Goal: Communication & Community: Answer question/provide support

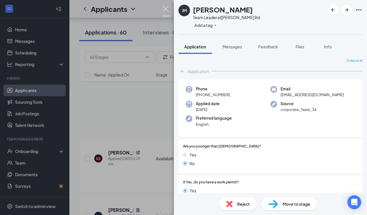
scroll to position [2249, 0]
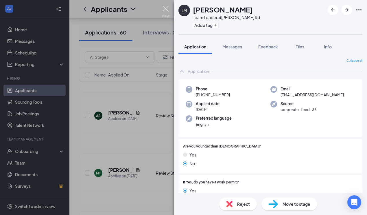
click at [166, 8] on img at bounding box center [165, 11] width 7 height 11
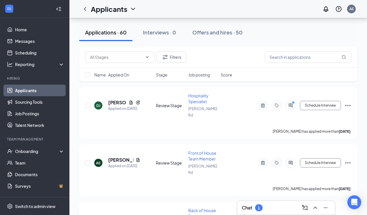
scroll to position [2189, 0]
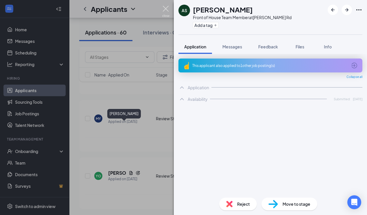
click at [166, 9] on img at bounding box center [165, 11] width 7 height 11
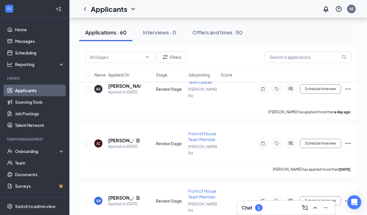
scroll to position [1200, 0]
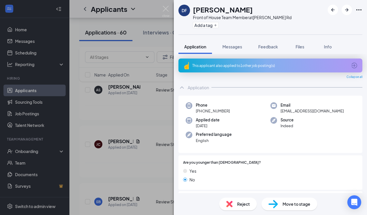
click at [241, 204] on span "Reject" at bounding box center [243, 204] width 13 height 6
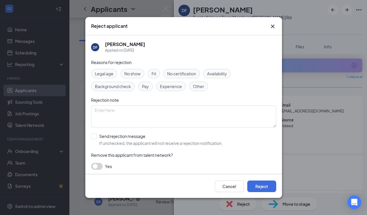
click at [223, 75] on span "Availability" at bounding box center [217, 73] width 20 height 6
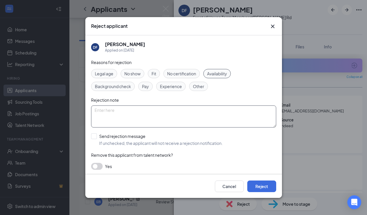
click at [157, 114] on textarea at bounding box center [183, 116] width 185 height 22
type textarea "Applicant did not complete the availability portion of the application."
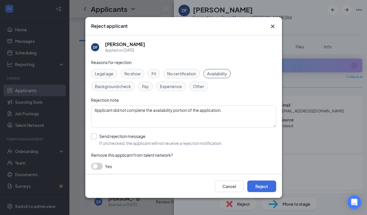
click at [95, 135] on div at bounding box center [94, 136] width 6 height 6
click at [95, 135] on input "Send rejection message If unchecked, the applicant will not receive a rejection…" at bounding box center [157, 139] width 132 height 13
checkbox input "true"
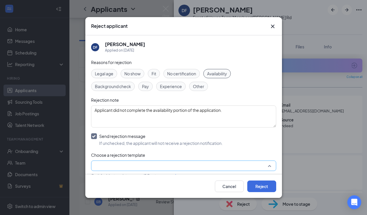
click at [118, 166] on input "search" at bounding box center [182, 166] width 174 height 10
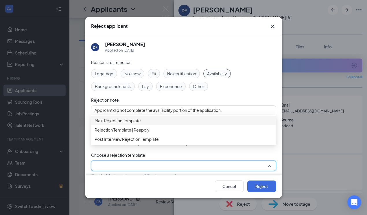
click at [124, 123] on span "Main Rejection Template" at bounding box center [118, 120] width 46 height 6
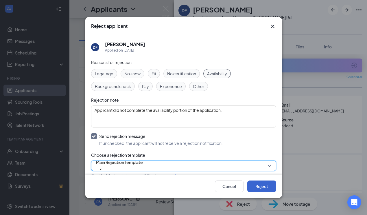
click at [263, 188] on button "Reject" at bounding box center [262, 186] width 29 height 12
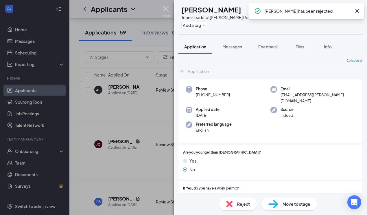
click at [165, 9] on img at bounding box center [165, 11] width 7 height 11
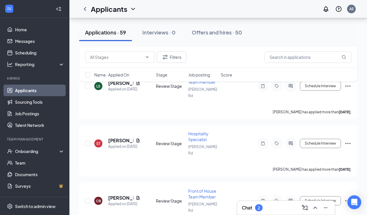
scroll to position [1877, 0]
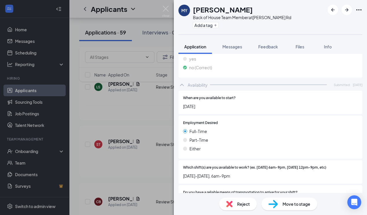
scroll to position [406, 0]
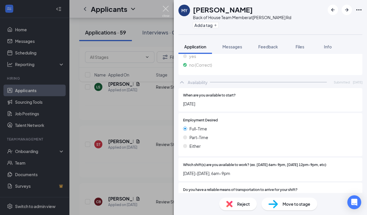
click at [166, 8] on img at bounding box center [165, 11] width 7 height 11
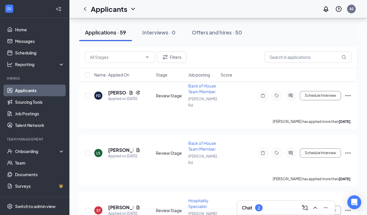
scroll to position [1806, 0]
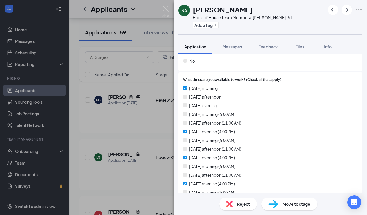
scroll to position [537, 0]
click at [239, 204] on span "Reject" at bounding box center [243, 204] width 13 height 6
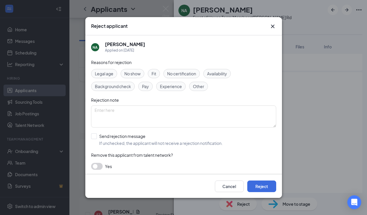
click at [198, 85] on span "Other" at bounding box center [198, 86] width 11 height 6
click at [94, 136] on input "Send rejection message If unchecked, the applicant will not receive a rejection…" at bounding box center [157, 139] width 132 height 13
checkbox input "true"
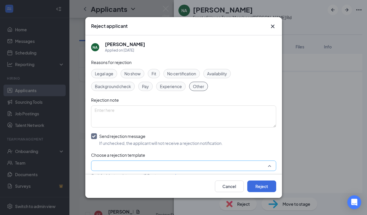
click at [139, 163] on input "search" at bounding box center [182, 166] width 174 height 10
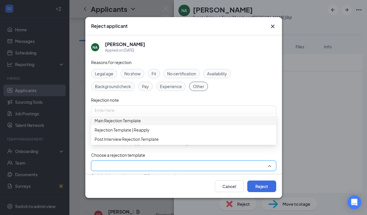
click at [141, 124] on span "Main Rejection Template" at bounding box center [118, 120] width 46 height 6
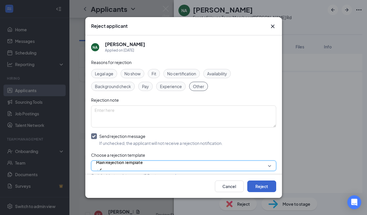
click at [263, 184] on button "Reject" at bounding box center [262, 186] width 29 height 12
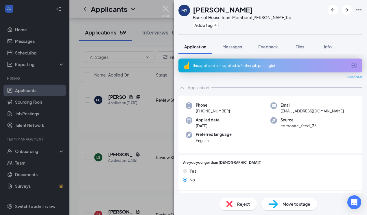
click at [165, 9] on img at bounding box center [165, 11] width 7 height 11
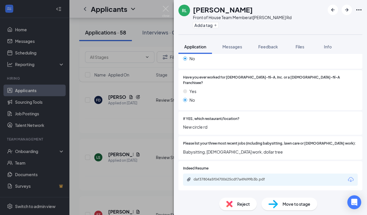
scroll to position [143, 0]
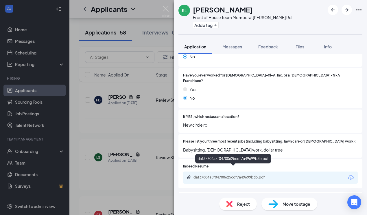
click at [237, 175] on div "daf37804a5f04700625cdf7a49699b3b.pdf" at bounding box center [234, 177] width 81 height 5
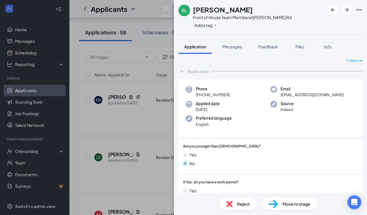
scroll to position [0, 0]
click at [240, 204] on span "Reject" at bounding box center [243, 204] width 13 height 6
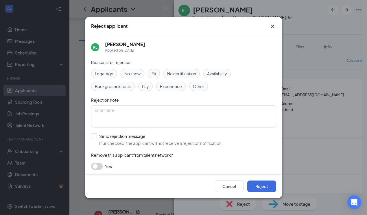
click at [219, 72] on span "Availability" at bounding box center [217, 73] width 20 height 6
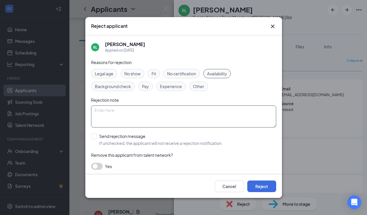
click at [155, 111] on textarea at bounding box center [183, 116] width 185 height 22
type textarea "Applicant did not complete the availability portion of the application."
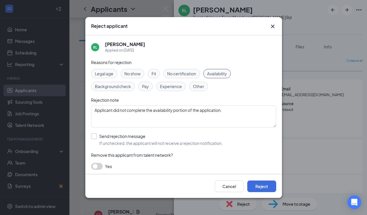
click at [94, 135] on input "Send rejection message If unchecked, the applicant will not receive a rejection…" at bounding box center [157, 139] width 132 height 13
checkbox input "true"
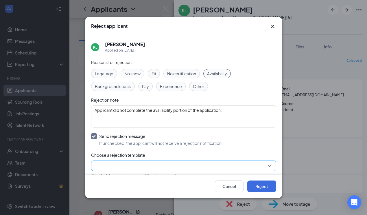
click at [107, 165] on input "search" at bounding box center [182, 166] width 174 height 10
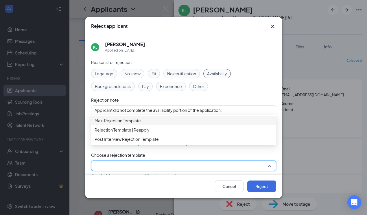
click at [119, 124] on span "Main Rejection Template" at bounding box center [118, 120] width 46 height 6
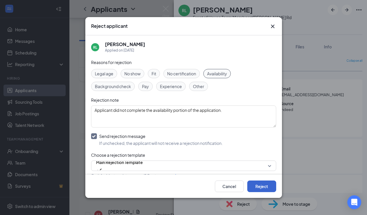
click at [259, 186] on button "Reject" at bounding box center [262, 186] width 29 height 12
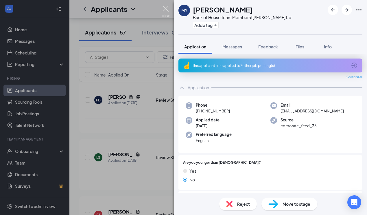
click at [166, 9] on img at bounding box center [165, 11] width 7 height 11
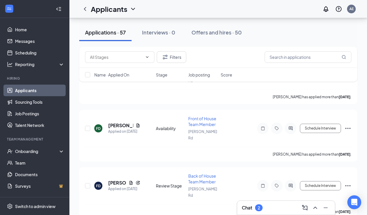
scroll to position [1720, 0]
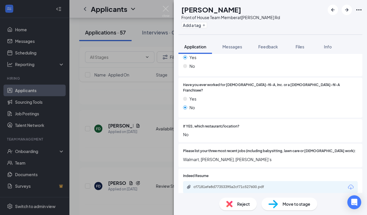
scroll to position [173, 0]
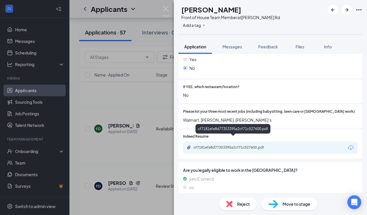
click at [245, 145] on div "cf7181efe8d77353395a2cf71c527600.pdf" at bounding box center [234, 147] width 81 height 5
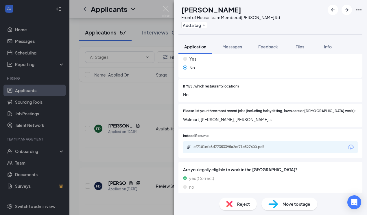
scroll to position [173, 0]
click at [246, 204] on span "Reject" at bounding box center [243, 204] width 13 height 6
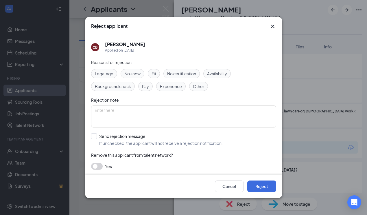
click at [273, 24] on icon "Cross" at bounding box center [273, 26] width 7 height 7
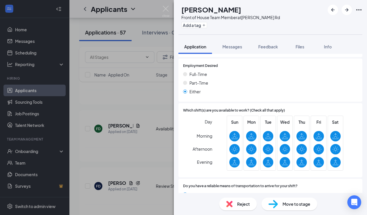
scroll to position [0, 0]
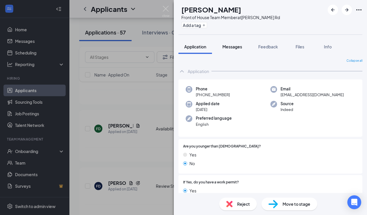
click at [235, 47] on span "Messages" at bounding box center [233, 46] width 20 height 5
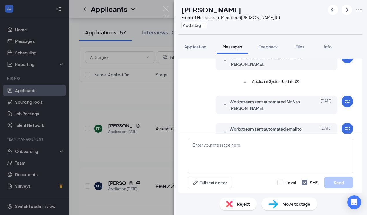
scroll to position [95, 0]
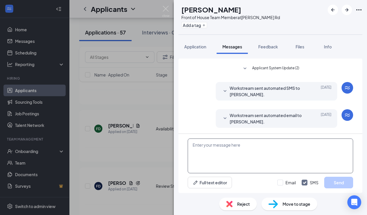
click at [222, 152] on textarea at bounding box center [271, 155] width 166 height 35
paste textarea "Hello, my name is [PERSON_NAME] and I am the HR-Director with the [DEMOGRAPHIC_…"
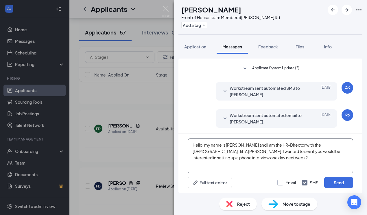
type textarea "Hello, my name is [PERSON_NAME] and I am the HR-Director with the [DEMOGRAPHIC_…"
click at [280, 182] on input "Email" at bounding box center [287, 182] width 19 height 6
checkbox input "true"
click at [339, 184] on button "Send" at bounding box center [339, 183] width 29 height 12
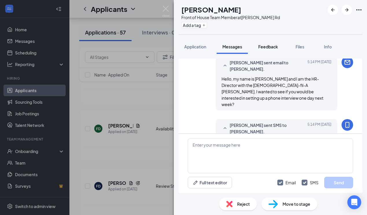
scroll to position [195, 0]
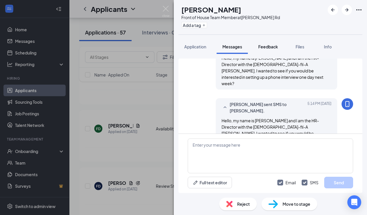
click at [270, 46] on span "Feedback" at bounding box center [269, 46] width 20 height 5
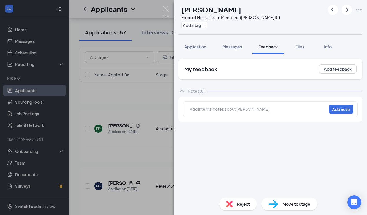
click at [229, 107] on div at bounding box center [258, 109] width 136 height 6
click at [340, 110] on button "Add note" at bounding box center [341, 109] width 25 height 9
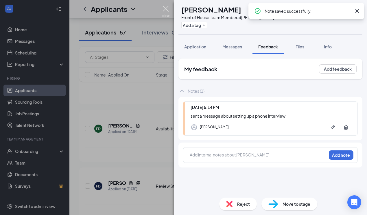
click at [166, 9] on img at bounding box center [165, 11] width 7 height 11
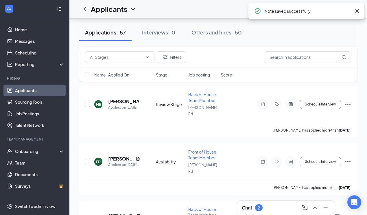
scroll to position [1681, 0]
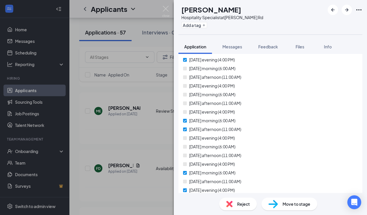
scroll to position [639, 0]
click at [237, 206] on span "Reject" at bounding box center [243, 204] width 13 height 6
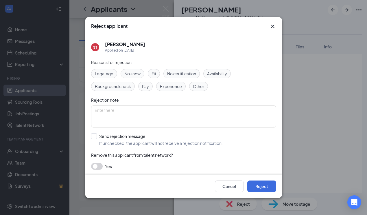
click at [197, 88] on span "Other" at bounding box center [198, 86] width 11 height 6
click at [94, 136] on input "Send rejection message If unchecked, the applicant will not receive a rejection…" at bounding box center [157, 139] width 132 height 13
checkbox input "true"
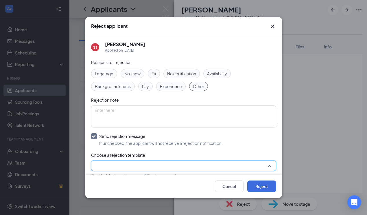
click at [119, 165] on input "search" at bounding box center [182, 166] width 174 height 10
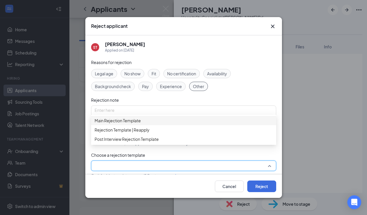
click at [133, 123] on span "Main Rejection Template" at bounding box center [118, 120] width 46 height 6
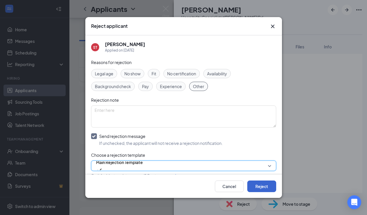
click at [264, 183] on button "Reject" at bounding box center [262, 186] width 29 height 12
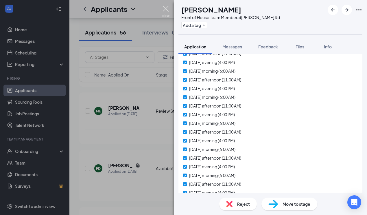
click at [165, 8] on img at bounding box center [165, 11] width 7 height 11
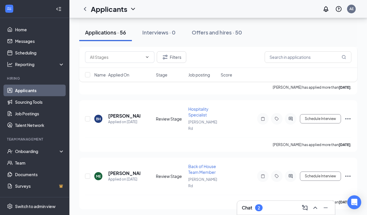
scroll to position [1616, 0]
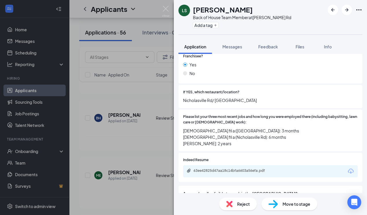
scroll to position [170, 0]
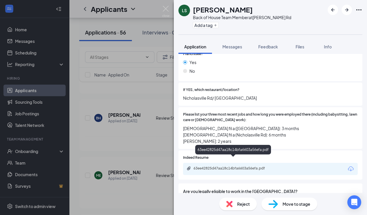
click at [244, 166] on div "63ee42825d47aa18c14bfa6603a56efa.pdf" at bounding box center [234, 168] width 81 height 5
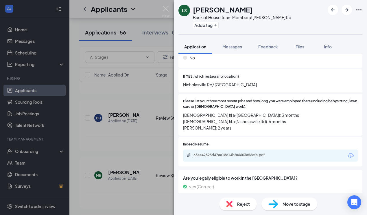
scroll to position [204, 0]
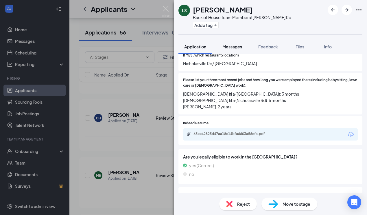
click at [231, 46] on span "Messages" at bounding box center [233, 46] width 20 height 5
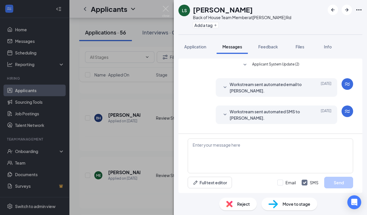
scroll to position [67, 0]
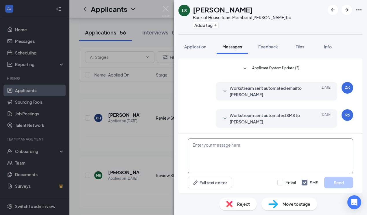
click at [222, 148] on textarea at bounding box center [271, 155] width 166 height 35
paste textarea "Hello, my name is [PERSON_NAME] and I am the HR-Director with the [DEMOGRAPHIC_…"
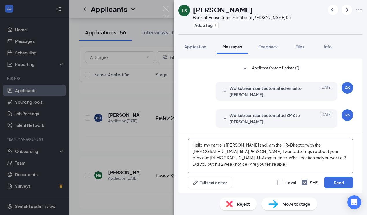
type textarea "Hello, my name is [PERSON_NAME] and I am the HR-Director with the [DEMOGRAPHIC_…"
click at [280, 183] on div at bounding box center [281, 182] width 6 height 6
click at [280, 183] on input "Email" at bounding box center [287, 182] width 19 height 6
checkbox input "true"
click at [334, 184] on button "Send" at bounding box center [339, 183] width 29 height 12
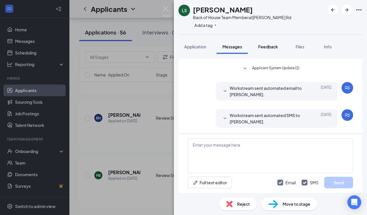
scroll to position [187, 0]
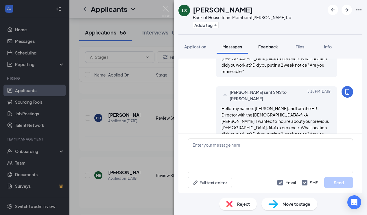
click at [269, 47] on span "Feedback" at bounding box center [269, 46] width 20 height 5
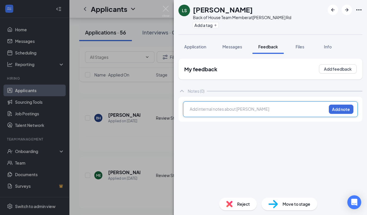
click at [217, 109] on div at bounding box center [258, 109] width 136 height 6
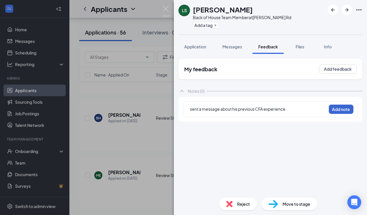
click at [344, 108] on button "Add note" at bounding box center [341, 109] width 25 height 9
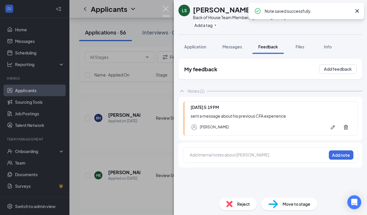
click at [166, 8] on img at bounding box center [165, 11] width 7 height 11
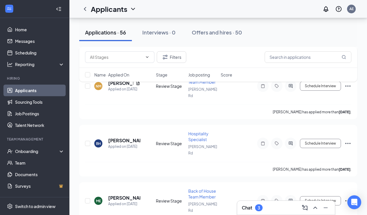
scroll to position [1589, 0]
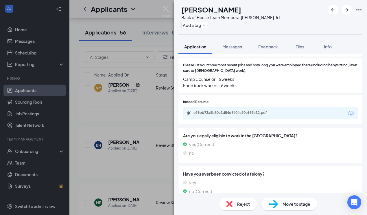
scroll to position [237, 0]
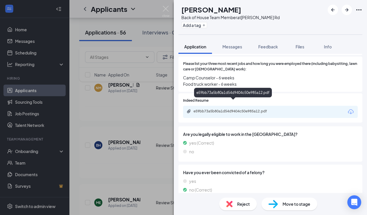
click at [248, 109] on div "e59bb73a5b80a1d54d9404c50e985a12.pdf" at bounding box center [234, 111] width 81 height 5
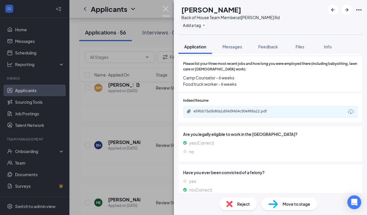
click at [166, 10] on img at bounding box center [165, 11] width 7 height 11
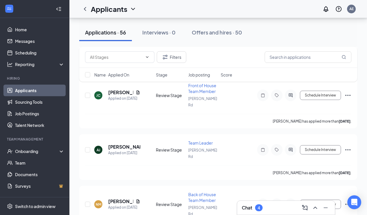
scroll to position [1471, 0]
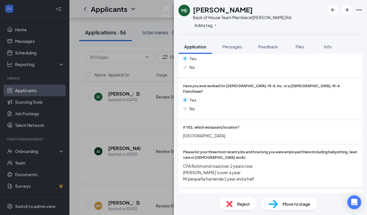
scroll to position [133, 0]
click at [233, 47] on span "Messages" at bounding box center [233, 46] width 20 height 5
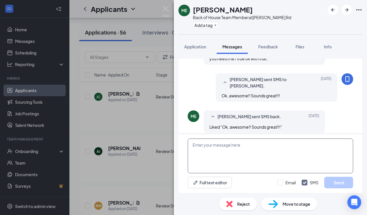
scroll to position [193, 0]
click at [208, 146] on textarea at bounding box center [271, 155] width 166 height 35
paste textarea "Hello, my name is [PERSON_NAME] and I am the HR-Director with the [DEMOGRAPHIC_…"
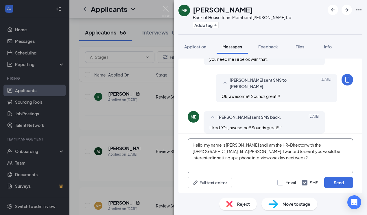
type textarea "Hello, my name is [PERSON_NAME] and I am the HR-Director with the [DEMOGRAPHIC_…"
click at [280, 182] on input "Email" at bounding box center [287, 182] width 19 height 6
checkbox input "true"
click at [337, 182] on button "Send" at bounding box center [339, 183] width 29 height 12
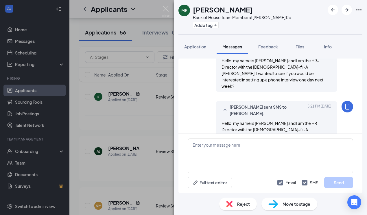
scroll to position [299, 0]
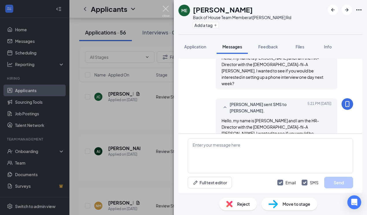
click at [166, 10] on img at bounding box center [165, 11] width 7 height 11
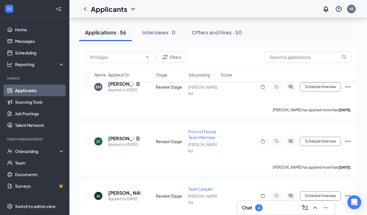
scroll to position [1419, 0]
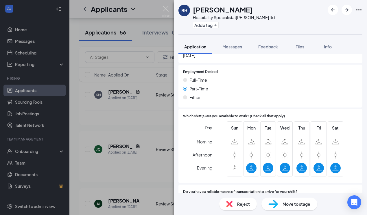
scroll to position [395, 0]
click at [236, 206] on div "Reject" at bounding box center [238, 203] width 38 height 13
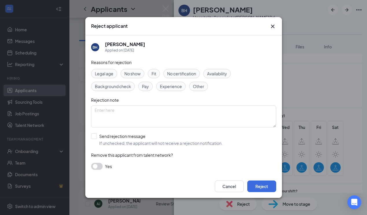
click at [199, 83] on div "Other" at bounding box center [198, 86] width 19 height 9
click at [95, 134] on div at bounding box center [94, 136] width 6 height 6
click at [95, 134] on input "Send rejection message If unchecked, the applicant will not receive a rejection…" at bounding box center [157, 139] width 132 height 13
checkbox input "true"
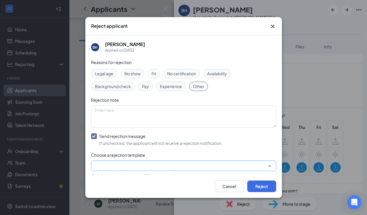
click at [124, 166] on input "search" at bounding box center [182, 166] width 174 height 10
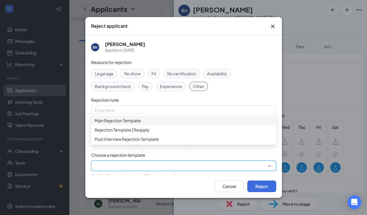
click at [131, 124] on span "Main Rejection Template" at bounding box center [118, 120] width 46 height 6
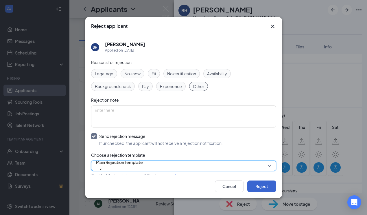
click at [260, 190] on button "Reject" at bounding box center [262, 186] width 29 height 12
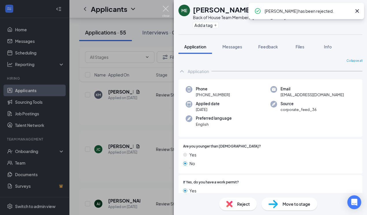
click at [165, 9] on img at bounding box center [165, 11] width 7 height 11
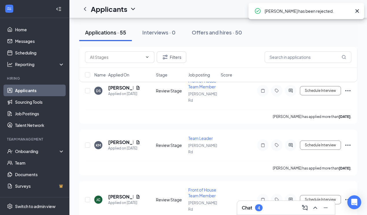
scroll to position [1367, 0]
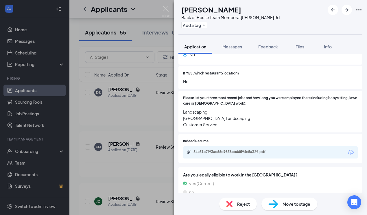
scroll to position [203, 0]
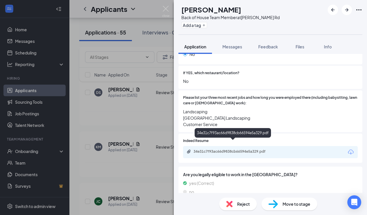
click at [239, 149] on div "34e31c7f93ac66d9838cb66594e5a329.pdf" at bounding box center [234, 151] width 81 height 5
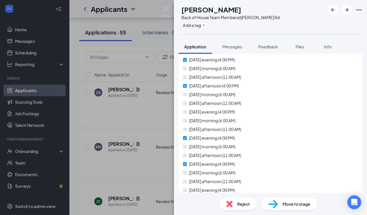
scroll to position [623, 0]
click at [237, 201] on div "Reject" at bounding box center [238, 203] width 38 height 13
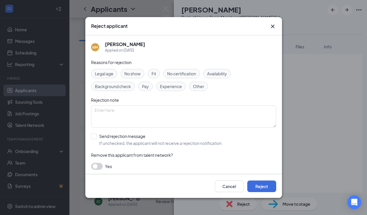
click at [223, 73] on span "Availability" at bounding box center [217, 73] width 20 height 6
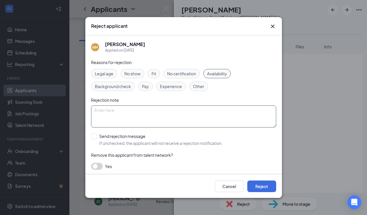
click at [152, 113] on textarea at bounding box center [183, 116] width 185 height 22
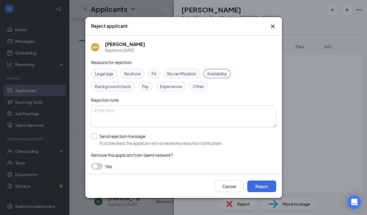
click at [94, 136] on input "Send rejection message If unchecked, the applicant will not receive a rejection…" at bounding box center [157, 139] width 132 height 13
checkbox input "true"
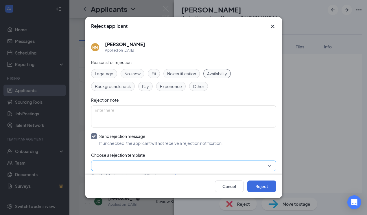
click at [124, 165] on input "search" at bounding box center [182, 166] width 174 height 10
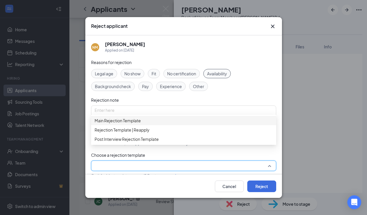
click at [129, 123] on span "Main Rejection Template" at bounding box center [118, 120] width 46 height 6
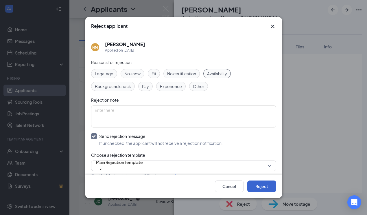
click at [258, 186] on button "Reject" at bounding box center [262, 186] width 29 height 12
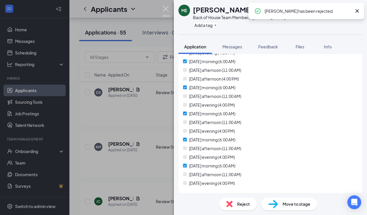
scroll to position [573, 0]
click at [166, 8] on img at bounding box center [165, 11] width 7 height 11
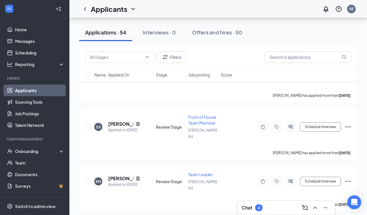
scroll to position [1332, 0]
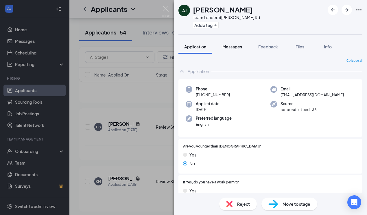
click at [234, 47] on span "Messages" at bounding box center [233, 46] width 20 height 5
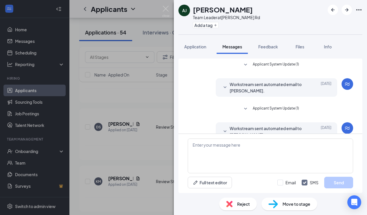
scroll to position [111, 0]
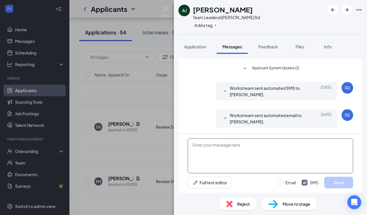
click at [217, 148] on textarea at bounding box center [271, 155] width 166 height 35
paste textarea "Hello, my name is [PERSON_NAME] and I am the HR-Director with the [DEMOGRAPHIC_…"
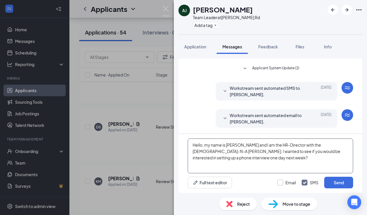
type textarea "Hello, my name is [PERSON_NAME] and I am the HR-Director with the [DEMOGRAPHIC_…"
click at [280, 182] on input "Email" at bounding box center [287, 182] width 19 height 6
checkbox input "true"
click at [268, 46] on span "Feedback" at bounding box center [269, 46] width 20 height 5
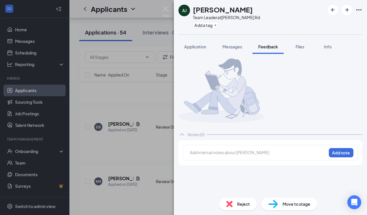
click at [230, 155] on div at bounding box center [258, 152] width 136 height 6
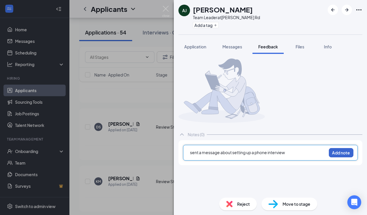
click at [341, 157] on button "Add note" at bounding box center [341, 152] width 25 height 9
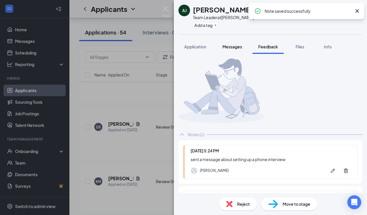
click at [232, 49] on span "Messages" at bounding box center [233, 46] width 20 height 5
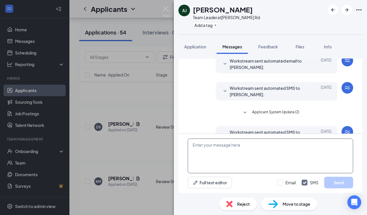
scroll to position [111, 0]
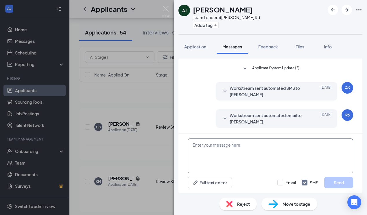
click at [212, 151] on textarea at bounding box center [271, 155] width 166 height 35
paste textarea "Hello, my name is [PERSON_NAME] and I am the HR-Director with the [DEMOGRAPHIC_…"
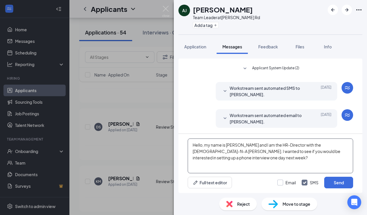
type textarea "Hello, my name is [PERSON_NAME] and I am the HR-Director with the [DEMOGRAPHIC_…"
click at [280, 182] on input "Email" at bounding box center [287, 182] width 19 height 6
checkbox input "true"
click at [340, 181] on button "Send" at bounding box center [339, 183] width 29 height 12
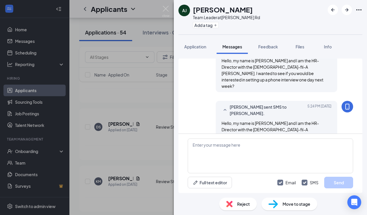
scroll to position [212, 0]
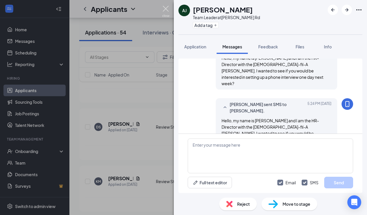
click at [166, 8] on img at bounding box center [165, 11] width 7 height 11
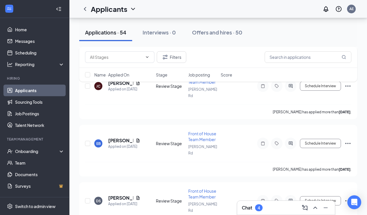
scroll to position [1259, 0]
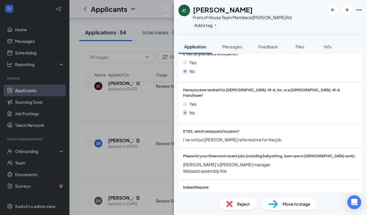
scroll to position [150, 0]
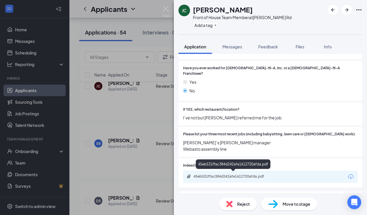
click at [230, 174] on div "45eb531ffac384d242afe1612720afda.pdf" at bounding box center [234, 176] width 81 height 5
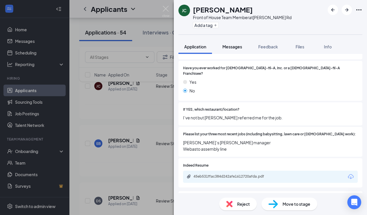
click at [237, 46] on span "Messages" at bounding box center [233, 46] width 20 height 5
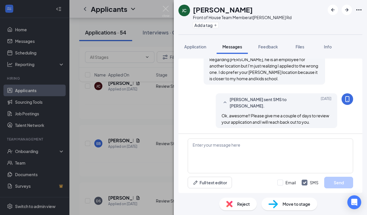
scroll to position [276, 0]
click at [221, 150] on textarea at bounding box center [271, 155] width 166 height 35
paste textarea "Hello, my name is [PERSON_NAME] and I am the HR-Director with the [DEMOGRAPHIC_…"
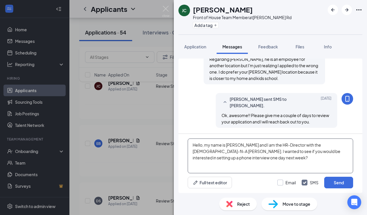
type textarea "Hello, my name is [PERSON_NAME] and I am the HR-Director with the [DEMOGRAPHIC_…"
click at [280, 182] on input "Email" at bounding box center [287, 182] width 19 height 6
checkbox input "true"
click at [337, 181] on button "Send" at bounding box center [339, 183] width 29 height 12
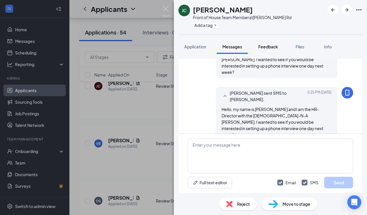
scroll to position [388, 0]
click at [270, 46] on span "Feedback" at bounding box center [269, 46] width 20 height 5
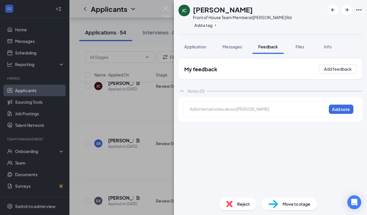
click at [211, 111] on div at bounding box center [258, 109] width 136 height 6
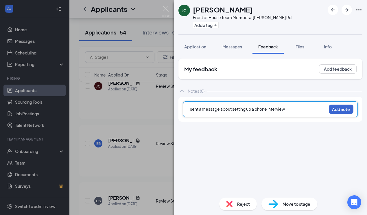
click at [347, 108] on button "Add note" at bounding box center [341, 109] width 25 height 9
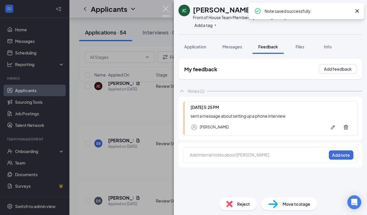
click at [166, 8] on img at bounding box center [165, 11] width 7 height 11
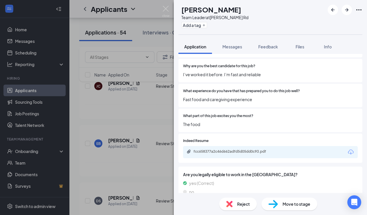
scroll to position [311, 0]
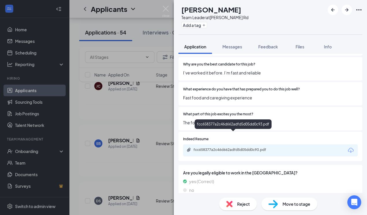
click at [250, 147] on div "fcc658377a2c46d662adfd5d05dd0c93.pdf" at bounding box center [234, 149] width 81 height 5
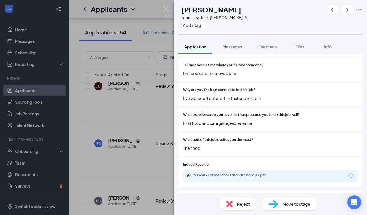
scroll to position [262, 0]
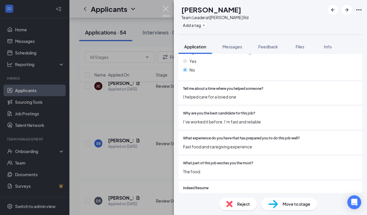
click at [166, 10] on img at bounding box center [165, 11] width 7 height 11
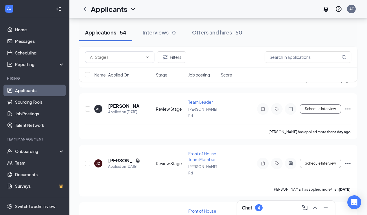
scroll to position [1181, 0]
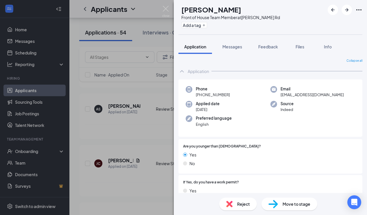
click at [236, 201] on div "Reject" at bounding box center [238, 203] width 38 height 13
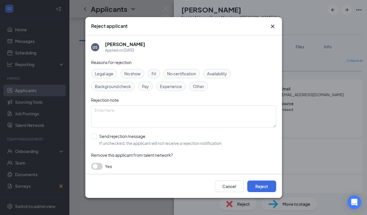
click at [200, 86] on span "Other" at bounding box center [198, 86] width 11 height 6
click at [94, 136] on input "Send rejection message If unchecked, the applicant will not receive a rejection…" at bounding box center [157, 139] width 132 height 13
checkbox input "true"
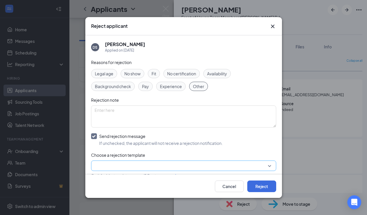
click at [126, 166] on input "search" at bounding box center [182, 166] width 174 height 10
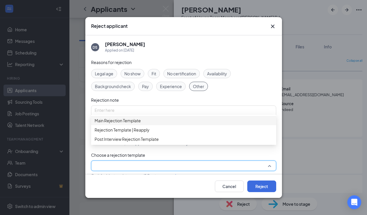
click at [140, 122] on span "Main Rejection Template" at bounding box center [118, 120] width 46 height 6
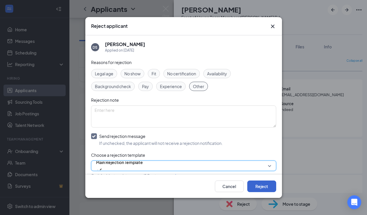
click at [264, 183] on button "Reject" at bounding box center [262, 186] width 29 height 12
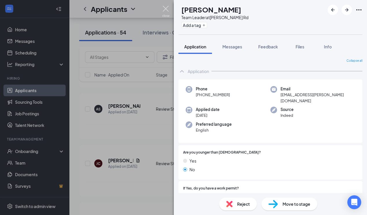
click at [166, 7] on img at bounding box center [165, 11] width 7 height 11
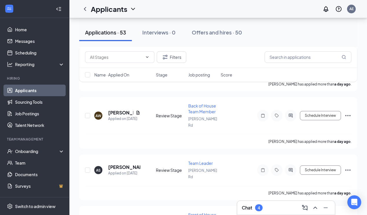
scroll to position [1120, 0]
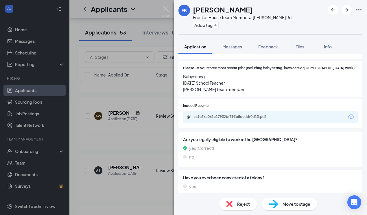
scroll to position [210, 0]
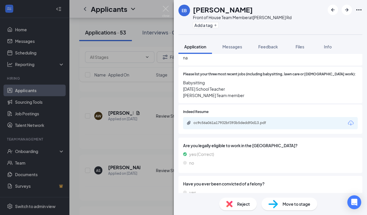
click at [248, 120] on div "cc9c56a061a17932bf393b5deddf0d13.pdf" at bounding box center [234, 122] width 81 height 5
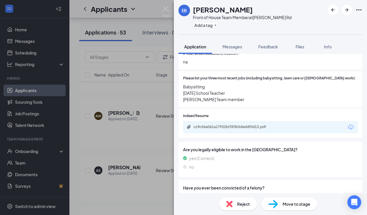
scroll to position [225, 0]
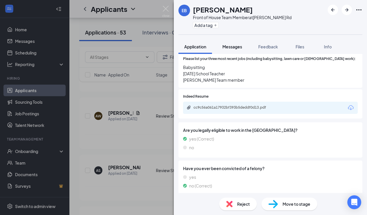
click at [235, 46] on span "Messages" at bounding box center [233, 46] width 20 height 5
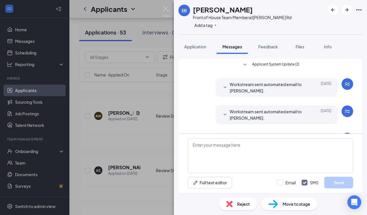
scroll to position [122, 0]
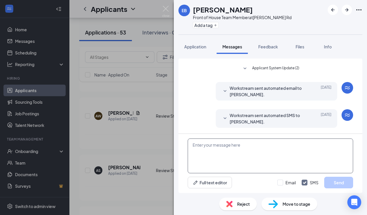
click at [229, 152] on textarea at bounding box center [271, 155] width 166 height 35
paste textarea "Hello, my name is [PERSON_NAME] and I am the HR-Director with the [DEMOGRAPHIC_…"
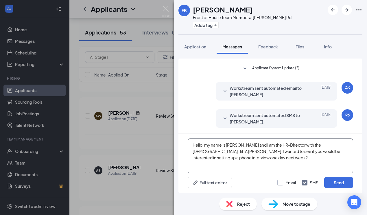
type textarea "Hello, my name is [PERSON_NAME] and I am the HR-Director with the [DEMOGRAPHIC_…"
click at [280, 182] on input "Email" at bounding box center [287, 182] width 19 height 6
checkbox input "true"
click at [335, 180] on button "Send" at bounding box center [339, 183] width 29 height 12
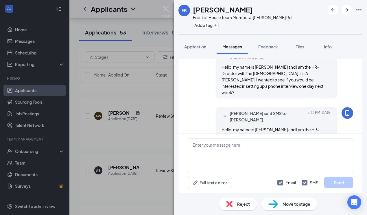
scroll to position [228, 0]
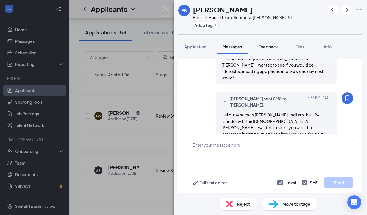
click at [267, 45] on span "Feedback" at bounding box center [269, 46] width 20 height 5
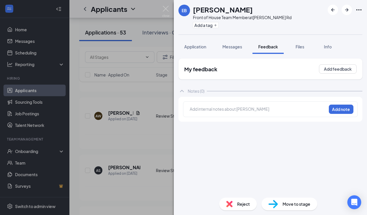
click at [220, 109] on div at bounding box center [258, 109] width 136 height 6
click at [340, 109] on button "Add note" at bounding box center [341, 109] width 25 height 9
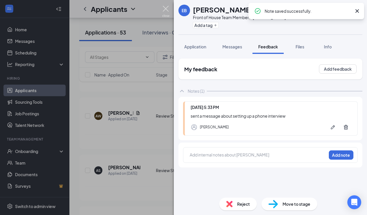
click at [165, 11] on img at bounding box center [165, 11] width 7 height 11
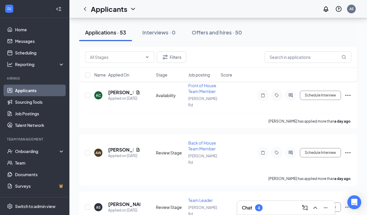
scroll to position [1083, 0]
click at [316, 207] on icon "ChevronUp" at bounding box center [316, 207] width 4 height 2
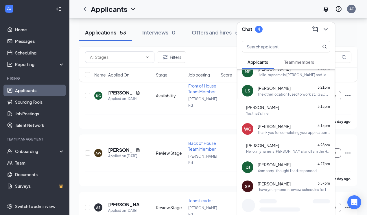
scroll to position [106, 0]
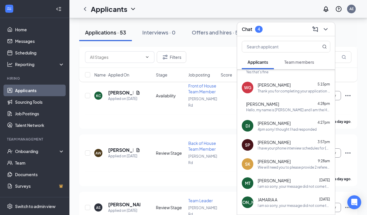
click at [287, 127] on div "4pm sorry I thought I had responded" at bounding box center [287, 129] width 59 height 5
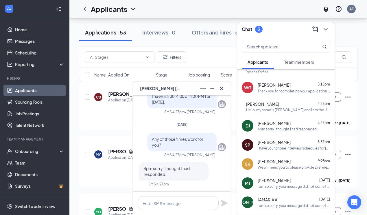
scroll to position [1757, 0]
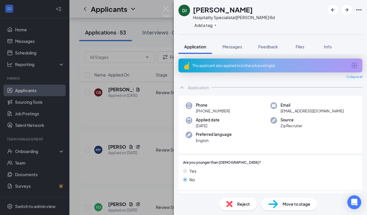
drag, startPoint x: 252, startPoint y: 9, endPoint x: 192, endPoint y: 11, distance: 60.5
click at [192, 11] on div "DJ [PERSON_NAME] Hospitality Specialist at [PERSON_NAME] Rd Add a tag" at bounding box center [227, 17] width 96 height 25
copy h1 "[PERSON_NAME]"
drag, startPoint x: 334, startPoint y: 110, endPoint x: 276, endPoint y: 112, distance: 57.9
click at [276, 112] on div "Email [EMAIL_ADDRESS][DOMAIN_NAME]" at bounding box center [313, 108] width 85 height 12
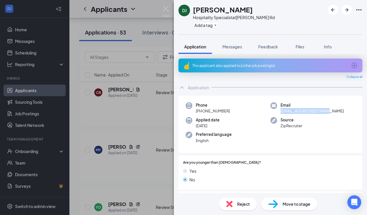
copy span "[EMAIL_ADDRESS][DOMAIN_NAME]"
click at [208, 110] on div "Phone [PHONE_NUMBER]" at bounding box center [228, 108] width 85 height 12
click at [241, 119] on div "Applied date [DATE]" at bounding box center [228, 123] width 85 height 12
drag, startPoint x: 228, startPoint y: 111, endPoint x: 201, endPoint y: 111, distance: 26.9
click at [201, 111] on span "[PHONE_NUMBER]" at bounding box center [213, 111] width 34 height 6
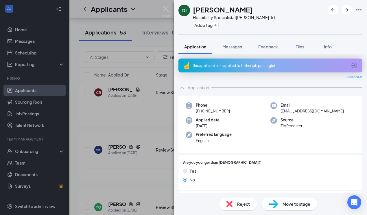
copy span "[PHONE_NUMBER]"
click at [233, 46] on span "Messages" at bounding box center [233, 46] width 20 height 5
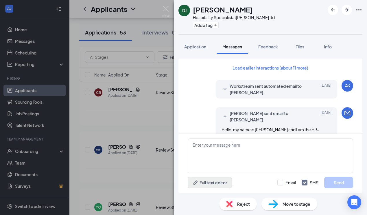
scroll to position [344, 0]
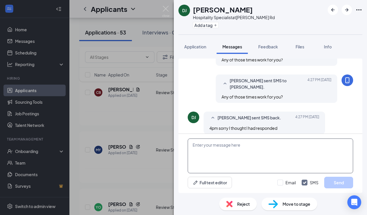
click at [213, 151] on textarea at bounding box center [271, 155] width 166 height 35
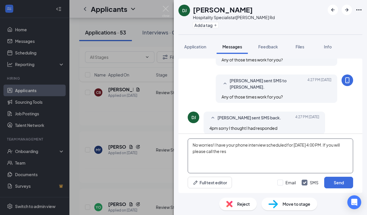
click at [231, 155] on textarea "No worries! I have your phone interview scheduled for [DATE] 4:00 PM. If you wi…" at bounding box center [271, 155] width 166 height 35
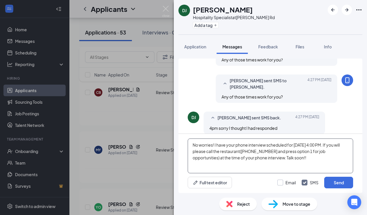
type textarea "No worries! I have your phone interview scheduled for [DATE] 4:00 PM. If you wi…"
click at [281, 182] on input "Email" at bounding box center [287, 182] width 19 height 6
checkbox input "true"
click at [338, 182] on button "Send" at bounding box center [339, 183] width 29 height 12
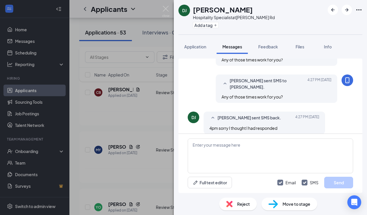
scroll to position [469, 0]
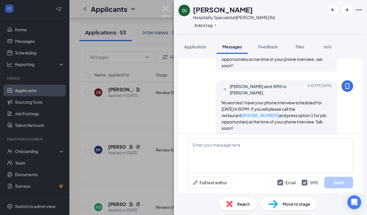
click at [166, 9] on img at bounding box center [165, 11] width 7 height 11
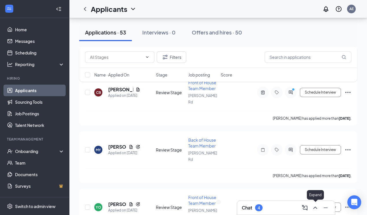
click at [315, 207] on icon "ChevronUp" at bounding box center [315, 207] width 7 height 7
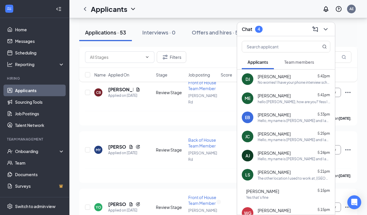
click at [300, 195] on div "Yes that’s fine" at bounding box center [288, 197] width 84 height 5
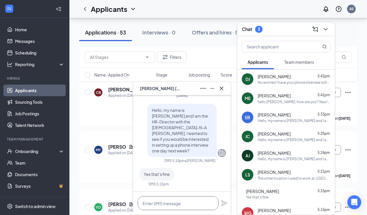
click at [183, 205] on textarea at bounding box center [178, 203] width 81 height 14
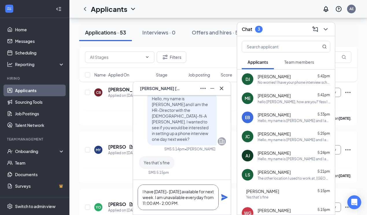
type textarea "I have [DATE]- [DATE] available for next week. I am unavailable everyday from 1…"
click at [225, 196] on icon "Plane" at bounding box center [224, 197] width 6 height 6
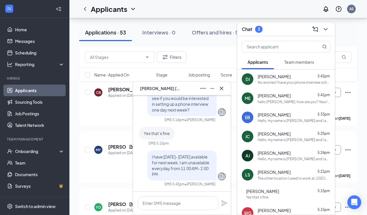
scroll to position [0, 0]
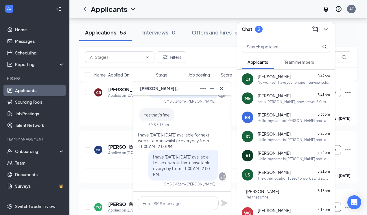
drag, startPoint x: 152, startPoint y: 126, endPoint x: 191, endPoint y: 145, distance: 43.5
click at [192, 145] on p "I have [DATE]- [DATE] available for next week. I am unavailable everyday from 1…" at bounding box center [178, 140] width 80 height 17
copy span "I have [DATE]- [DATE] available for next week. I am unavailable everyday from 1…"
click at [288, 100] on div "hello [PERSON_NAME], how are you? Yess I can from [DATE]-[DATE] after 2 PM and …" at bounding box center [294, 101] width 73 height 5
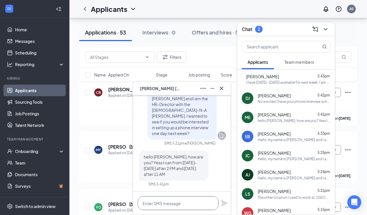
click at [179, 204] on textarea at bounding box center [178, 203] width 81 height 14
click at [181, 203] on textarea "I can do [DATE] at 3:30 PM" at bounding box center [178, 203] width 81 height 14
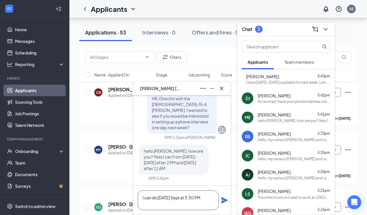
scroll to position [0, 0]
type textarea "I can do [DATE] 3:30 PM"
click at [225, 199] on icon "Plane" at bounding box center [224, 200] width 6 height 6
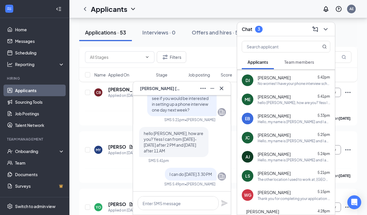
scroll to position [19, 0]
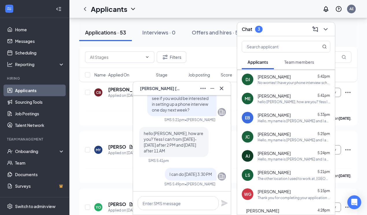
click at [274, 174] on span "[PERSON_NAME]" at bounding box center [274, 172] width 33 height 6
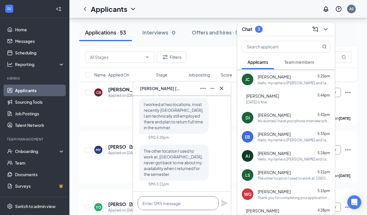
click at [188, 201] on textarea at bounding box center [178, 203] width 81 height 14
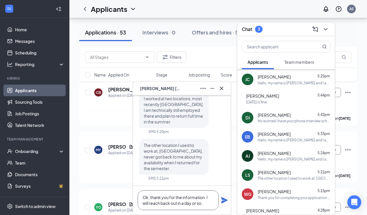
type textarea "Ok, thank you for the information. I will reach back out in a day or so."
click at [225, 199] on icon "Plane" at bounding box center [224, 200] width 6 height 6
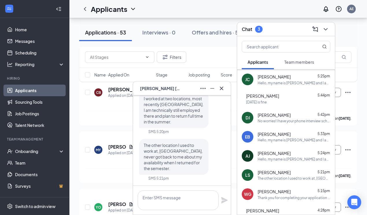
scroll to position [0, 0]
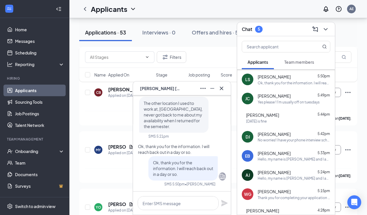
click at [283, 78] on span "[PERSON_NAME]" at bounding box center [274, 77] width 33 height 6
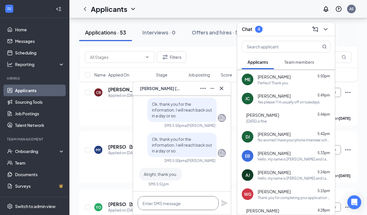
click at [176, 201] on textarea at bounding box center [178, 203] width 81 height 14
type textarea "My pleasure!!"
click at [223, 203] on icon "Plane" at bounding box center [224, 202] width 7 height 7
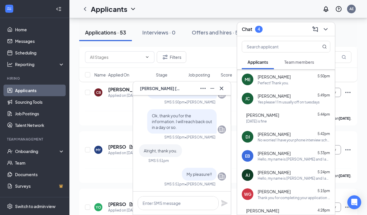
click at [289, 78] on div "[PERSON_NAME] 5:50pm" at bounding box center [294, 77] width 73 height 6
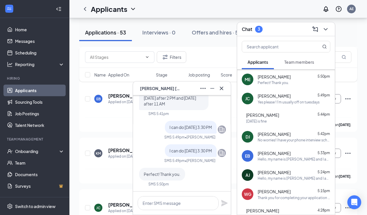
scroll to position [1303, 0]
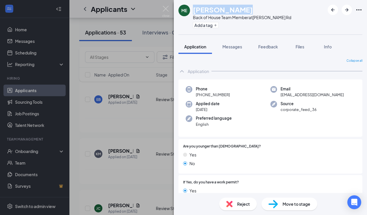
drag, startPoint x: 239, startPoint y: 10, endPoint x: 195, endPoint y: 11, distance: 43.7
click at [195, 11] on div "[PERSON_NAME]" at bounding box center [242, 10] width 98 height 10
copy h1 "[PERSON_NAME]"
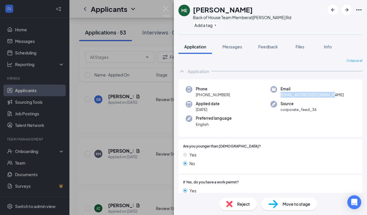
drag, startPoint x: 335, startPoint y: 94, endPoint x: 276, endPoint y: 94, distance: 59.1
click at [276, 94] on div "Email [EMAIL_ADDRESS][DOMAIN_NAME]" at bounding box center [313, 92] width 85 height 12
copy span "[EMAIL_ADDRESS][DOMAIN_NAME]"
drag, startPoint x: 231, startPoint y: 93, endPoint x: 201, endPoint y: 94, distance: 29.3
click at [201, 94] on div "Phone [PHONE_NUMBER]" at bounding box center [228, 92] width 85 height 12
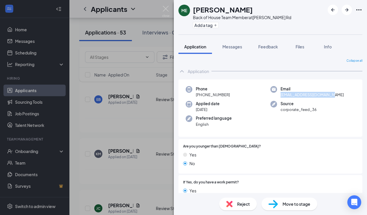
copy span "[PHONE_NUMBER]"
click at [232, 46] on span "Messages" at bounding box center [233, 46] width 20 height 5
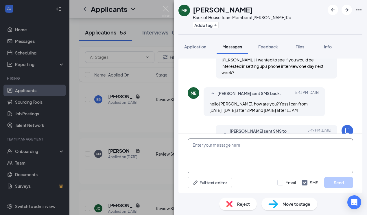
scroll to position [311, 0]
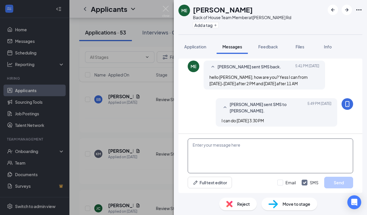
click at [213, 149] on textarea at bounding box center [271, 155] width 166 height 35
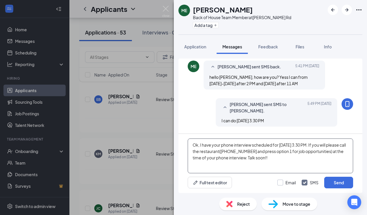
type textarea "Ok, I have your phone interview scheduled for [DATE] 3:30 PM. If you will pleas…"
click at [280, 182] on input "Email" at bounding box center [287, 182] width 19 height 6
checkbox input "true"
click at [336, 181] on button "Send" at bounding box center [339, 183] width 29 height 12
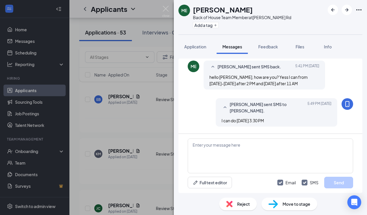
scroll to position [430, 0]
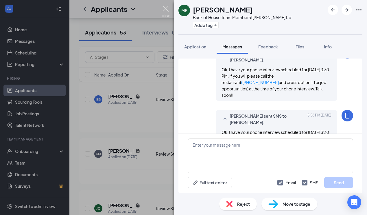
click at [167, 8] on img at bounding box center [165, 11] width 7 height 11
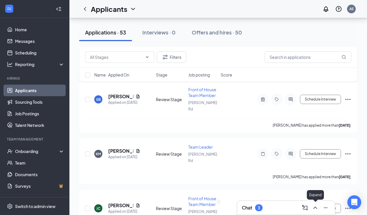
click at [316, 208] on icon "ChevronUp" at bounding box center [315, 207] width 7 height 7
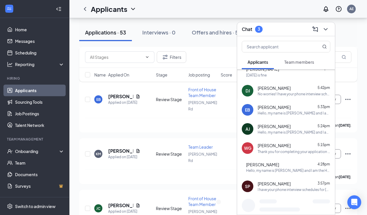
scroll to position [67, 0]
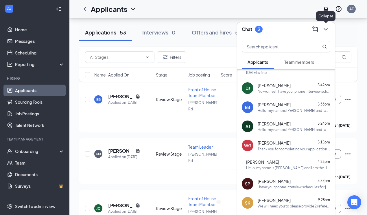
click at [326, 28] on icon "ChevronDown" at bounding box center [325, 29] width 7 height 7
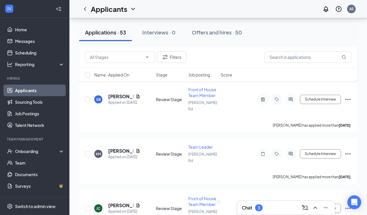
scroll to position [0, 0]
